Goal: Entertainment & Leisure: Consume media (video, audio)

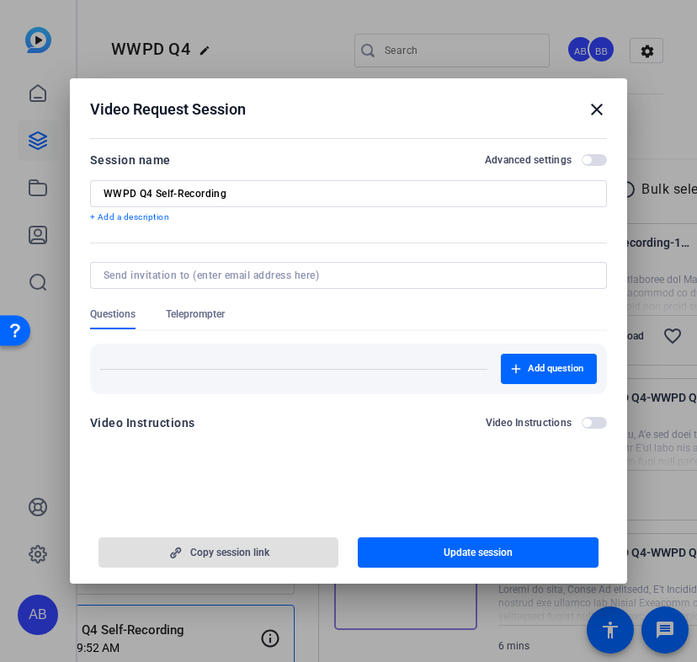
scroll to position [591, 0]
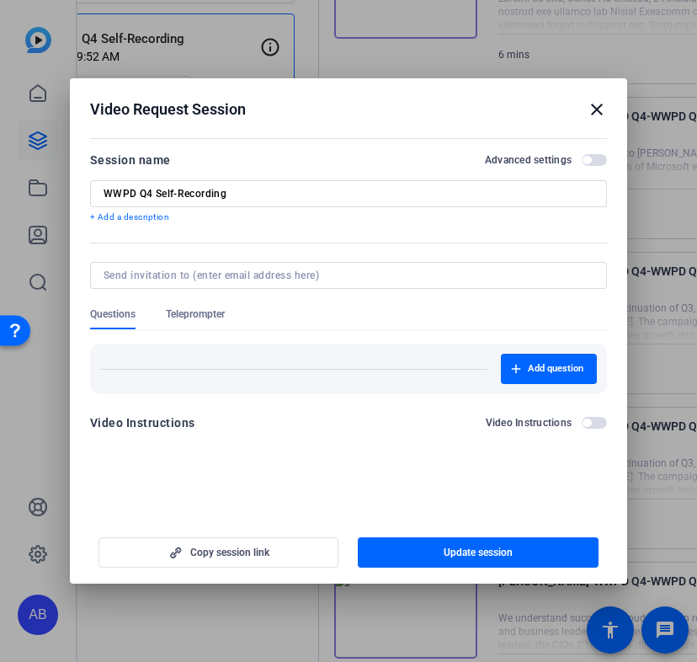
click at [591, 108] on mat-icon "close" at bounding box center [597, 109] width 20 height 20
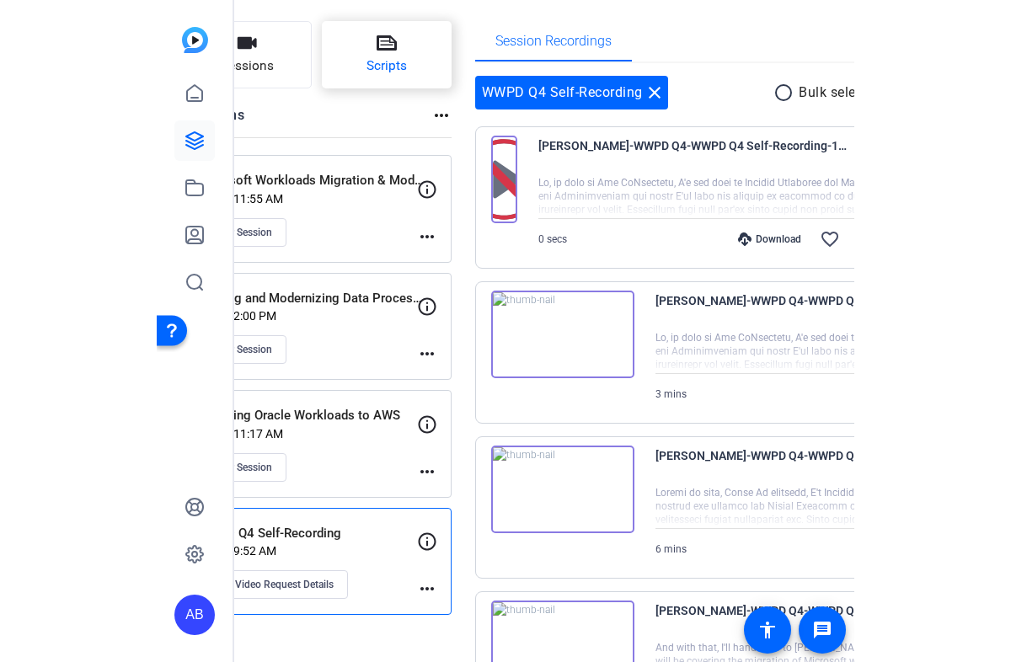
scroll to position [0, 0]
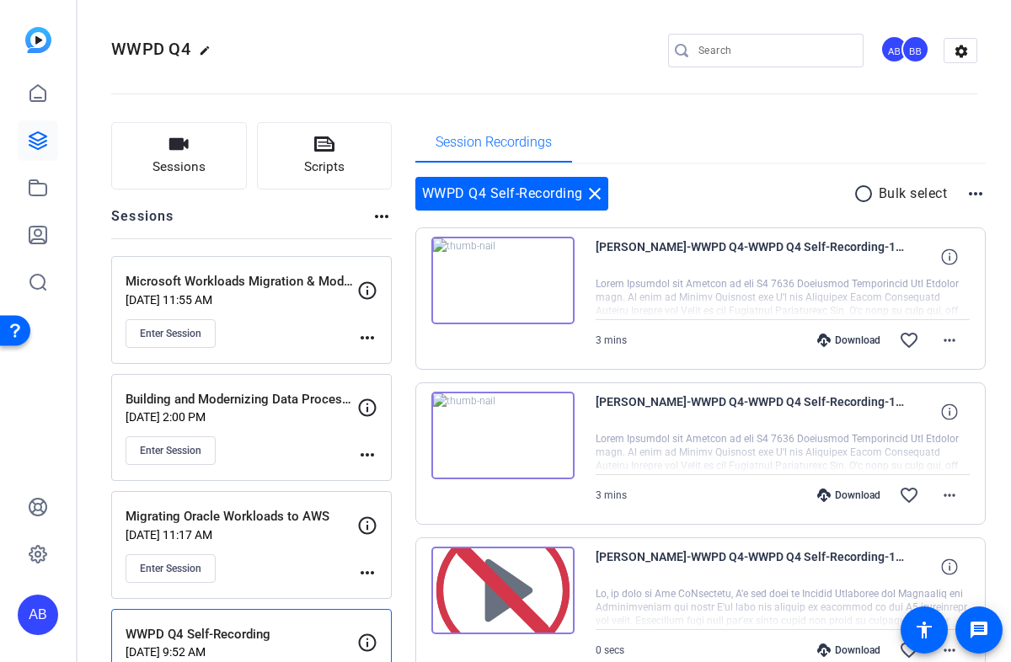
click at [515, 443] on img at bounding box center [502, 436] width 143 height 88
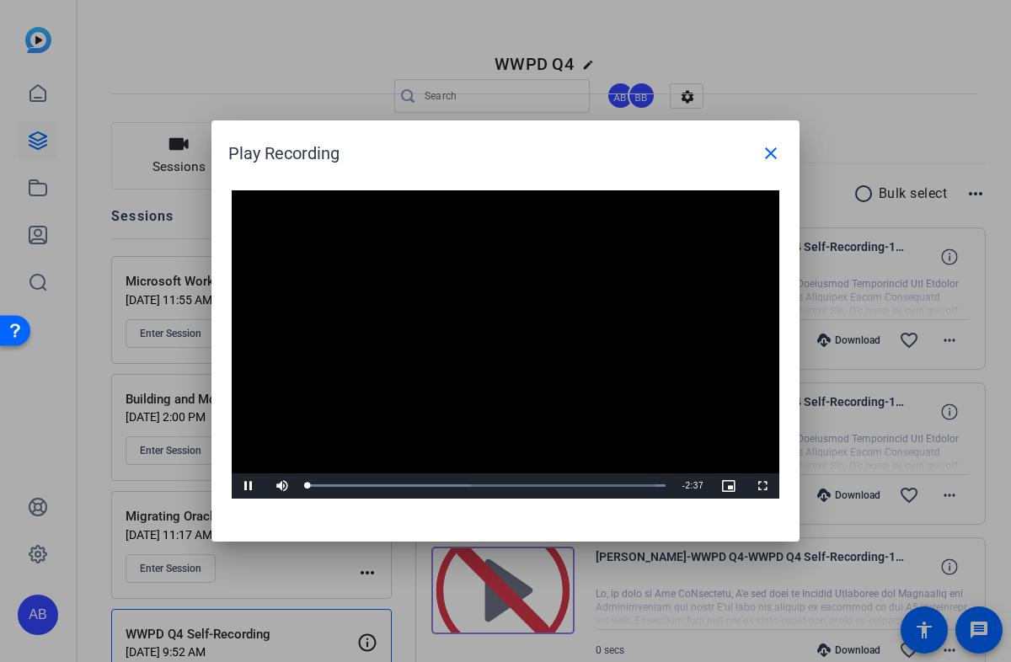
click at [480, 340] on video "Video Player" at bounding box center [505, 344] width 547 height 308
click at [246, 486] on span "Video Player" at bounding box center [249, 486] width 34 height 0
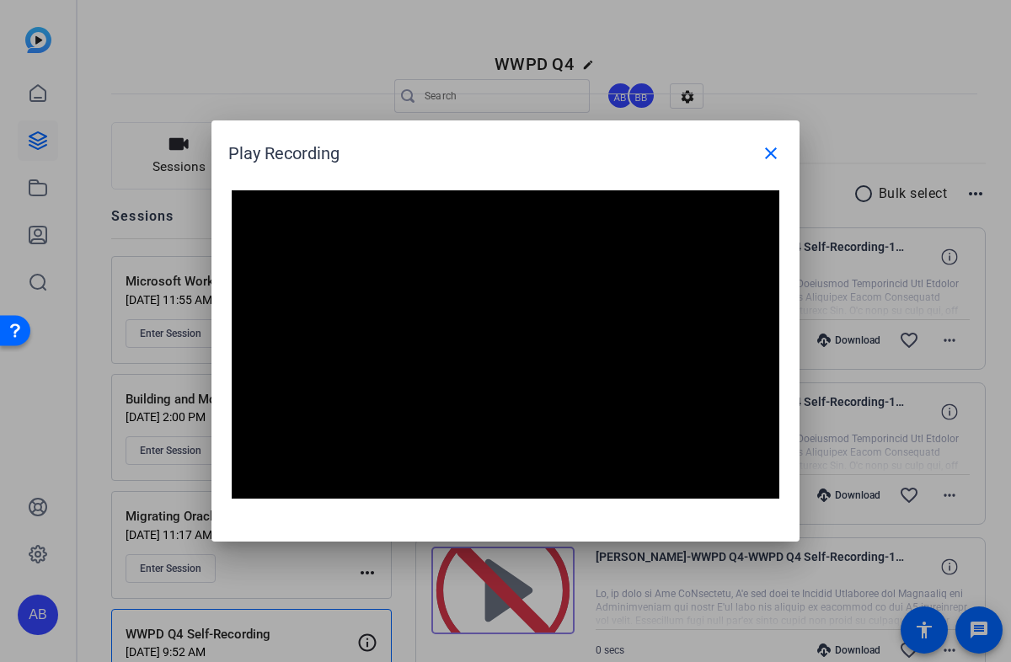
drag, startPoint x: 581, startPoint y: 516, endPoint x: 552, endPoint y: 523, distance: 29.4
click at [552, 523] on div "Video Player is loading. Play Video Pause Mute 100% Current Time 2:08 / Duratio…" at bounding box center [505, 357] width 588 height 368
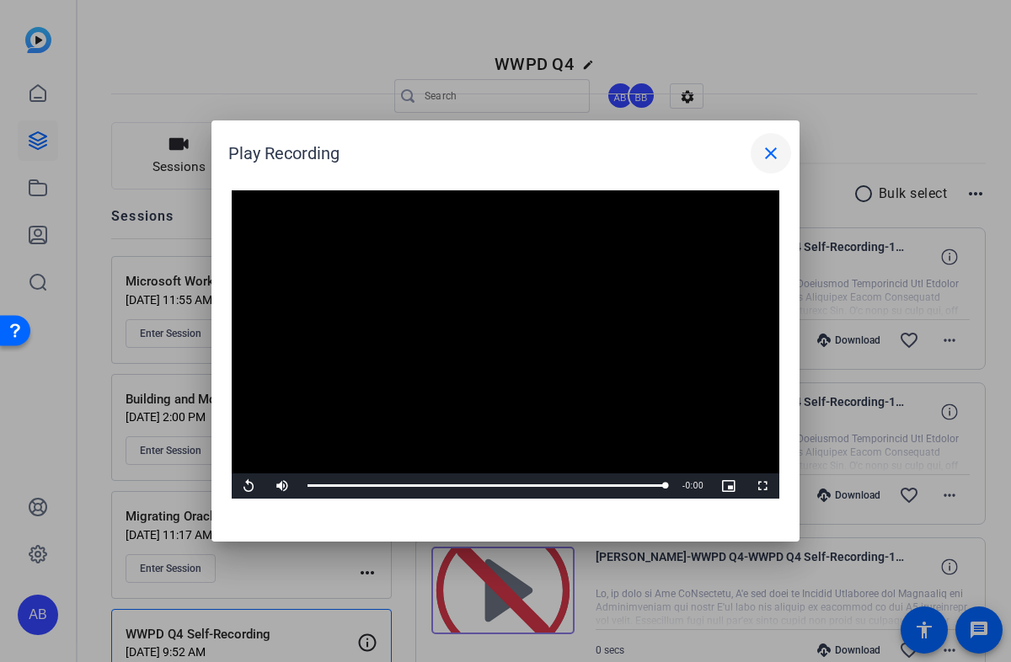
click at [696, 152] on span at bounding box center [770, 153] width 40 height 40
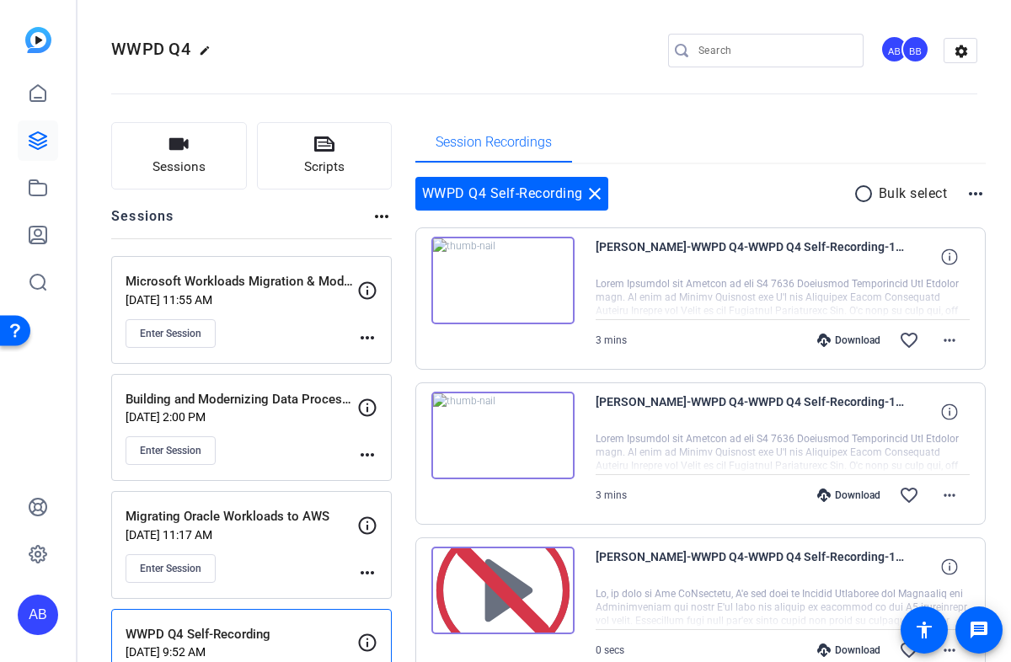
click at [499, 425] on img at bounding box center [502, 436] width 143 height 88
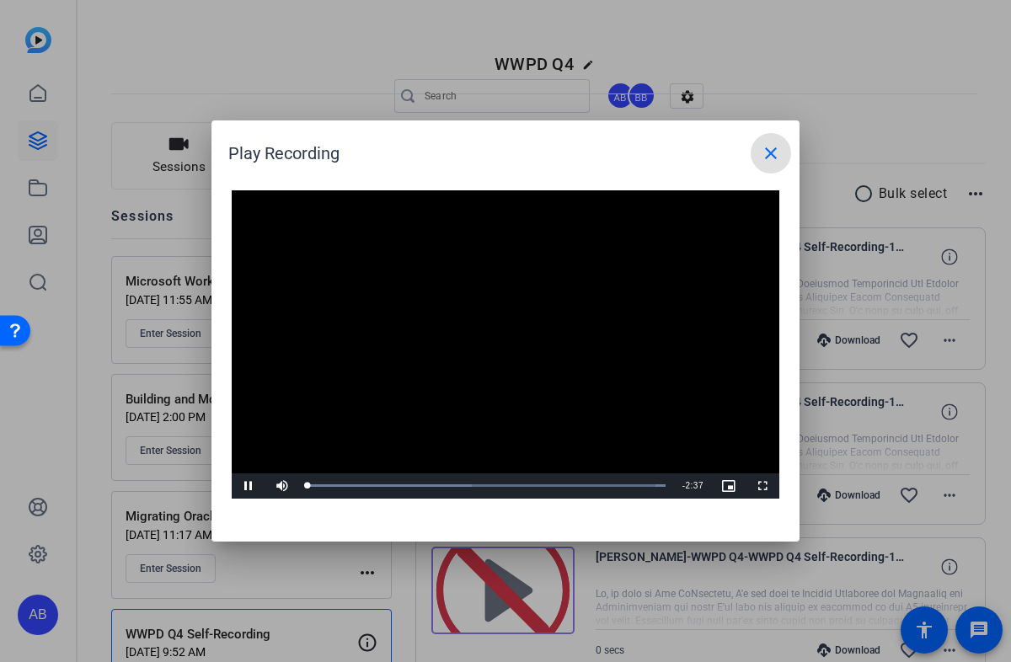
drag, startPoint x: 499, startPoint y: 425, endPoint x: 387, endPoint y: 344, distance: 137.9
click at [384, 344] on video "Video Player" at bounding box center [505, 344] width 547 height 308
click at [348, 480] on div "Loaded : 100.00% 0:17 0:00" at bounding box center [486, 485] width 375 height 25
click at [248, 486] on span "Video Player" at bounding box center [249, 486] width 34 height 0
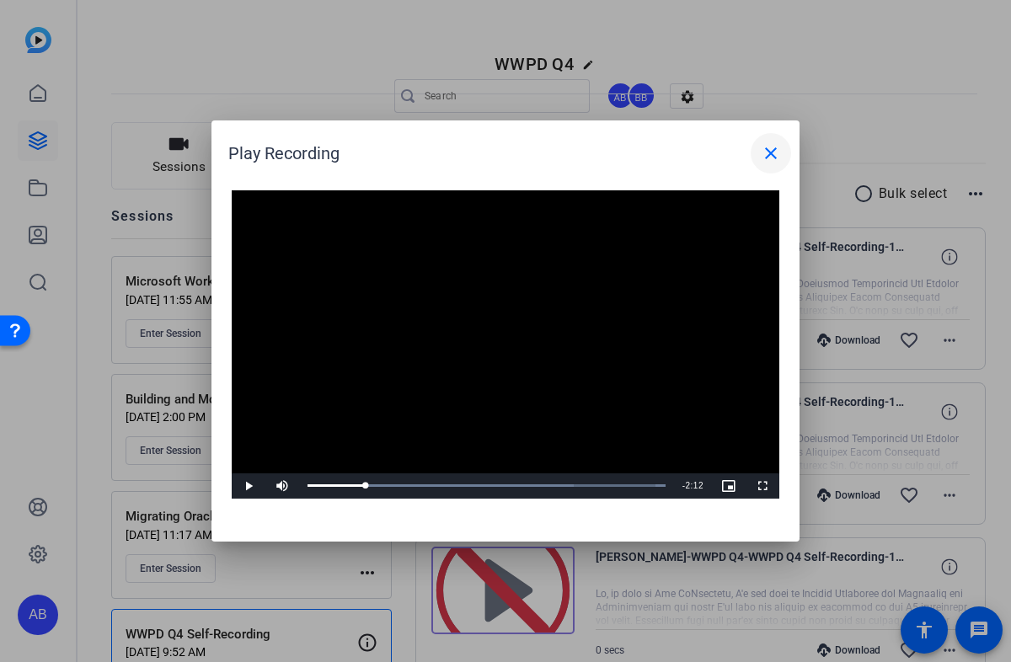
click at [696, 156] on mat-icon "close" at bounding box center [770, 153] width 20 height 20
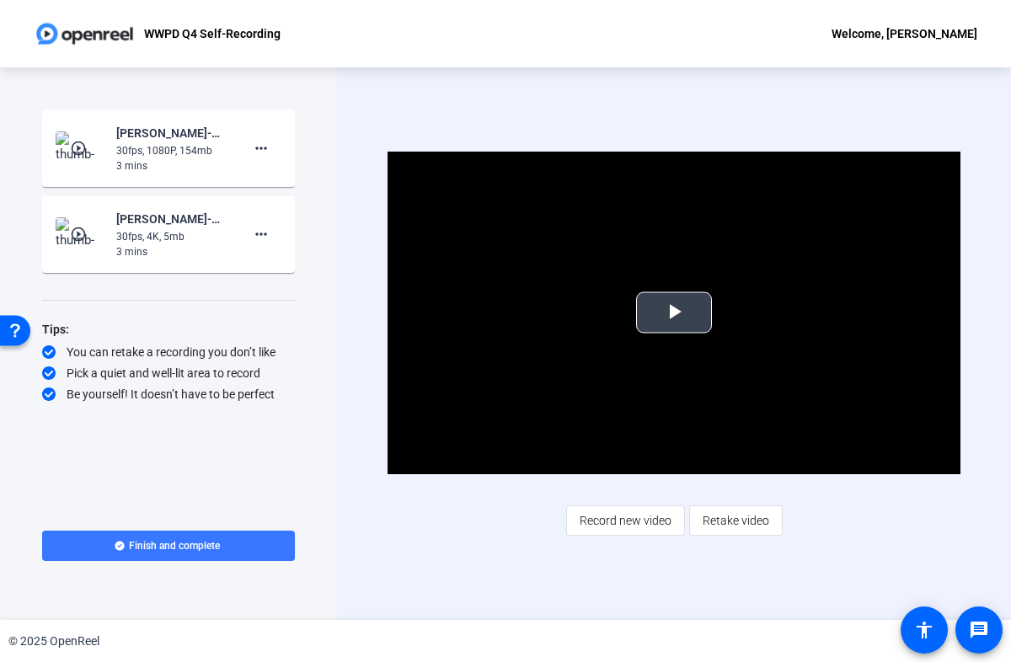
click at [674, 312] on span "Video Player" at bounding box center [674, 312] width 0 height 0
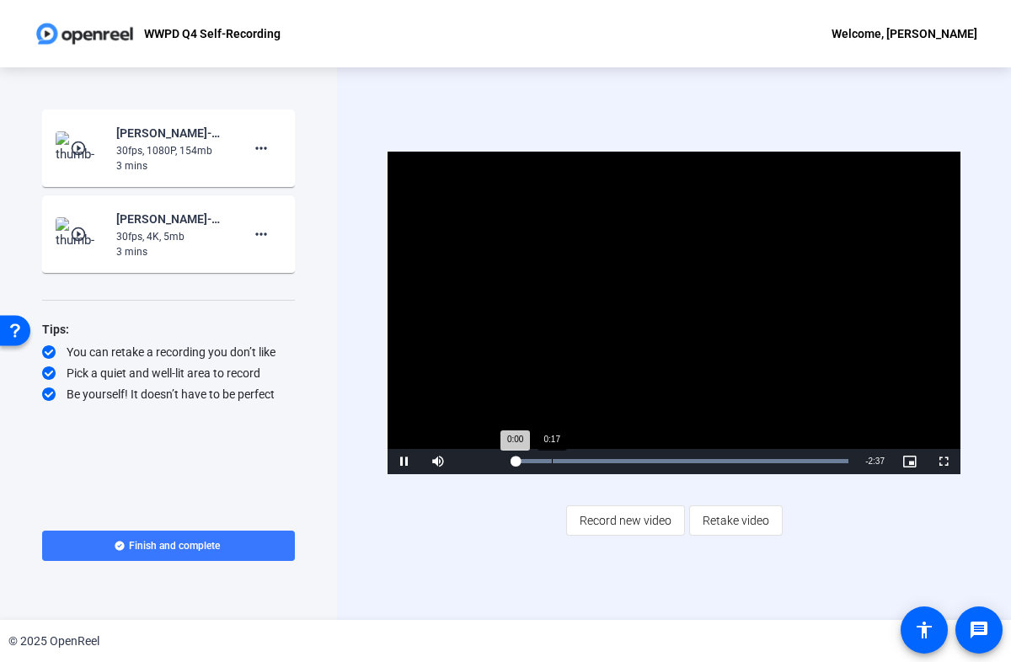
click at [552, 455] on div "Loaded : 100.00% 0:17 0:00" at bounding box center [680, 461] width 351 height 25
click at [411, 461] on span "Video Player" at bounding box center [404, 461] width 34 height 0
